Goal: Task Accomplishment & Management: Manage account settings

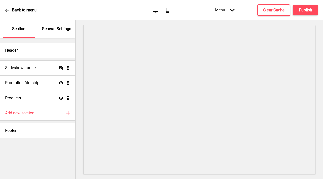
click at [62, 23] on div "General Settings" at bounding box center [56, 29] width 33 height 18
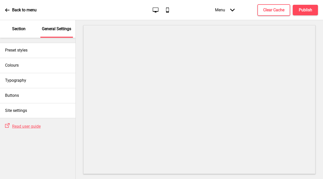
click at [32, 32] on div "Section" at bounding box center [19, 29] width 33 height 18
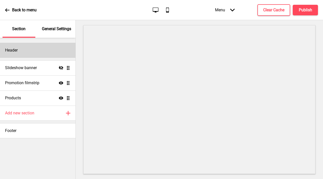
click at [39, 53] on div "Header" at bounding box center [37, 50] width 75 height 15
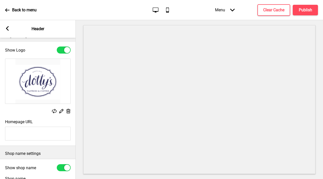
scroll to position [10, 0]
click at [15, 9] on p "Back to menu" at bounding box center [24, 10] width 24 height 6
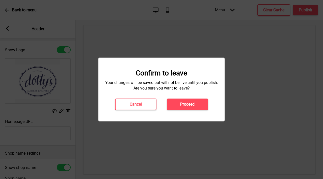
click at [185, 105] on h4 "Proceed" at bounding box center [187, 105] width 14 height 6
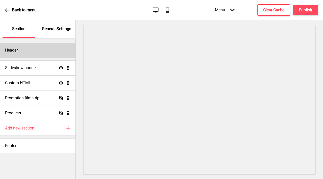
click at [38, 50] on div "Header" at bounding box center [37, 50] width 75 height 15
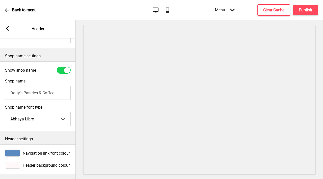
scroll to position [111, 0]
click at [12, 150] on div at bounding box center [12, 153] width 15 height 7
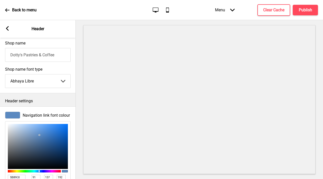
scroll to position [194, 0]
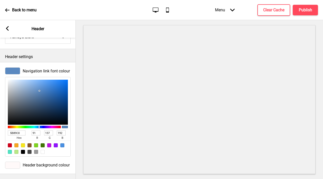
click at [12, 69] on div at bounding box center [12, 71] width 15 height 7
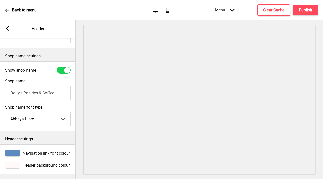
scroll to position [111, 0]
click at [11, 12] on div "Back to menu" at bounding box center [21, 10] width 32 height 14
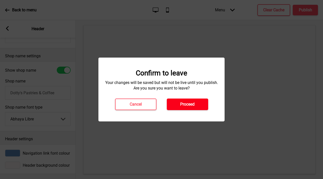
click at [192, 105] on h4 "Proceed" at bounding box center [187, 105] width 14 height 6
